Goal: Transaction & Acquisition: Book appointment/travel/reservation

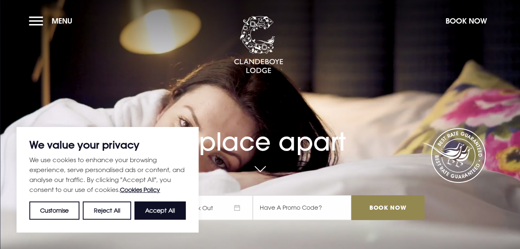
click at [142, 206] on button "Accept All" at bounding box center [160, 211] width 51 height 18
checkbox input "true"
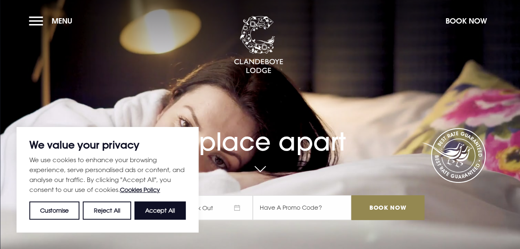
checkbox input "true"
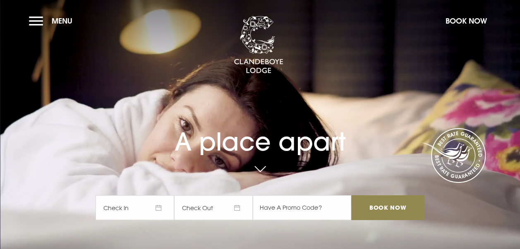
click at [138, 209] on span "Check In" at bounding box center [135, 207] width 79 height 25
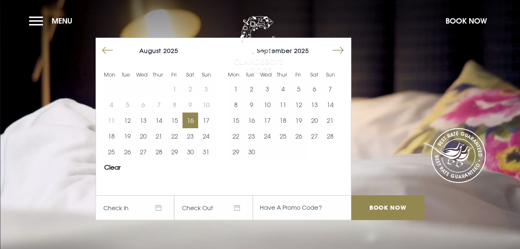
click at [196, 120] on button "16" at bounding box center [191, 121] width 16 height 16
click at [207, 120] on button "17" at bounding box center [206, 121] width 16 height 16
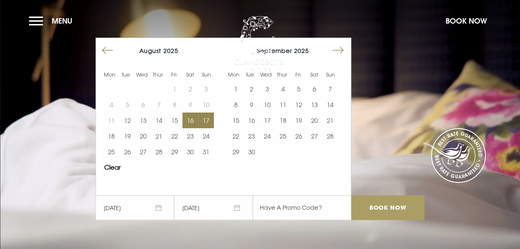
click at [371, 206] on input "Book Now" at bounding box center [387, 207] width 73 height 25
